Goal: Task Accomplishment & Management: Complete application form

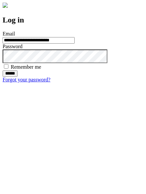
type input "**********"
click at [18, 77] on input "******" at bounding box center [10, 73] width 15 height 7
